Goal: Task Accomplishment & Management: Manage account settings

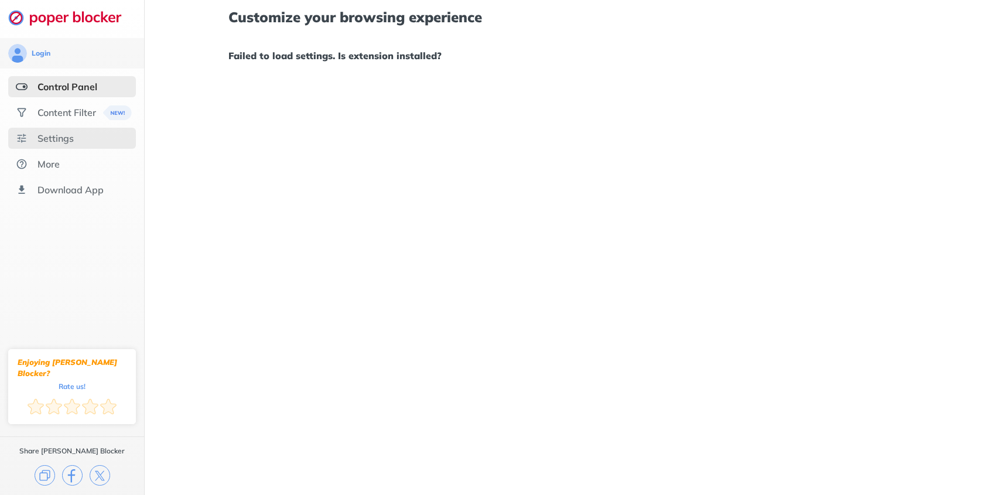
click at [73, 144] on div "Settings" at bounding box center [55, 138] width 36 height 12
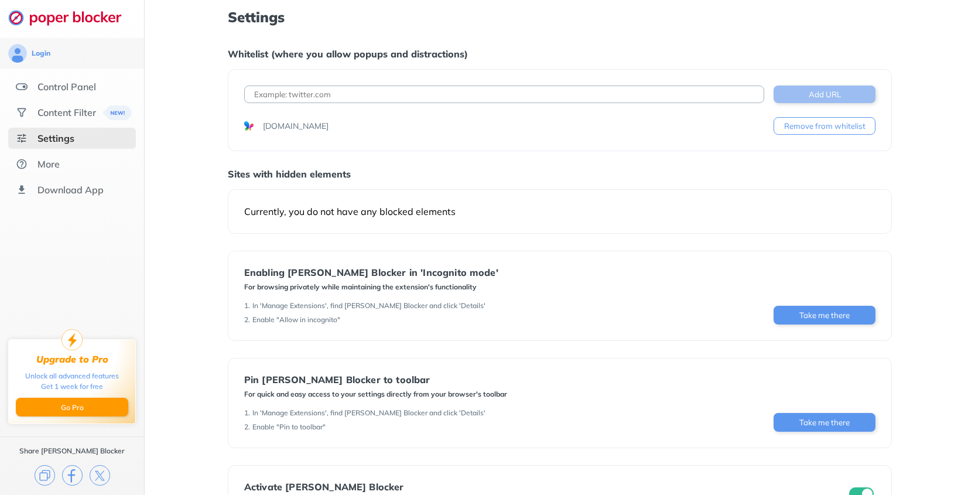
click at [790, 96] on button "Add URL" at bounding box center [825, 95] width 102 height 18
click at [411, 86] on input at bounding box center [504, 95] width 520 height 18
click at [419, 89] on input at bounding box center [504, 95] width 520 height 18
paste input "[URL][DOMAIN_NAME]"
type input "[URL][DOMAIN_NAME]"
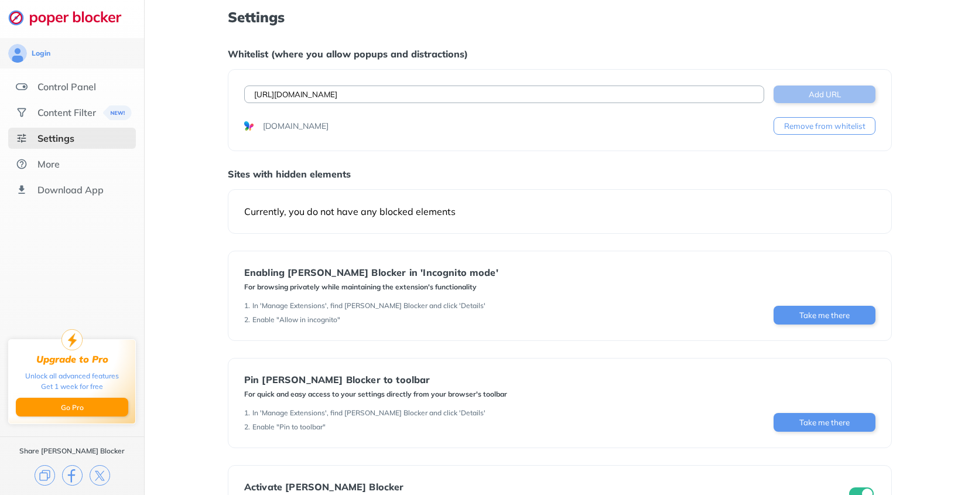
click at [820, 95] on button "Add URL" at bounding box center [825, 95] width 102 height 18
